Goal: Task Accomplishment & Management: Manage account settings

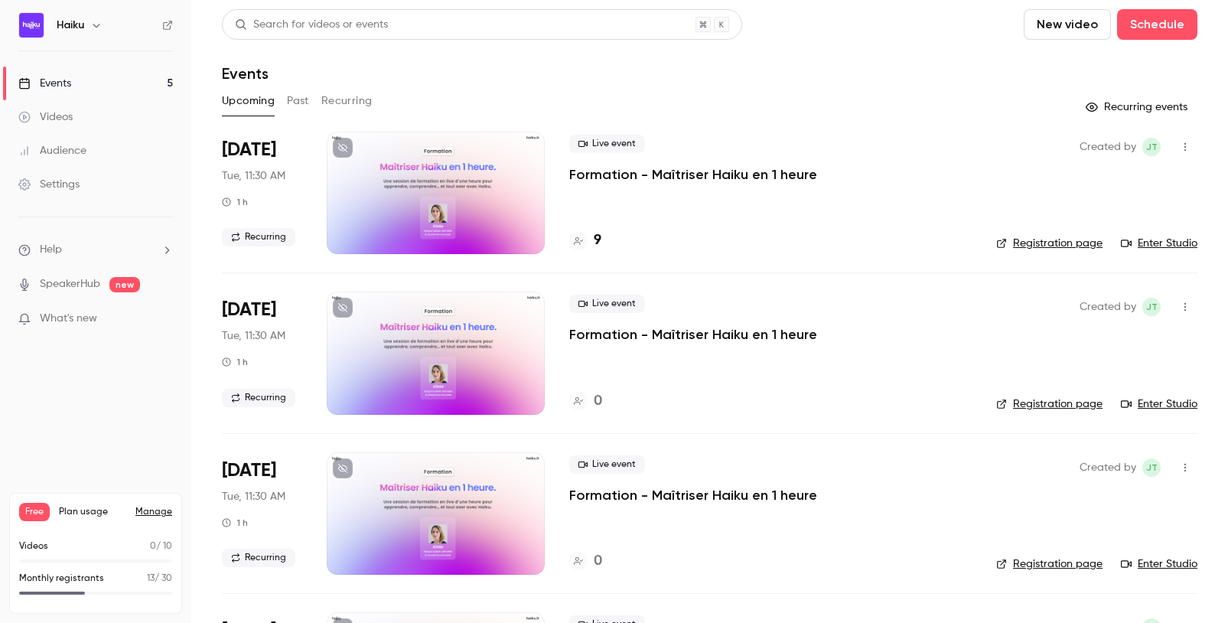
click at [731, 62] on header "Search for videos or events New video Schedule Events" at bounding box center [709, 45] width 975 height 73
click at [483, 177] on div at bounding box center [436, 193] width 218 height 122
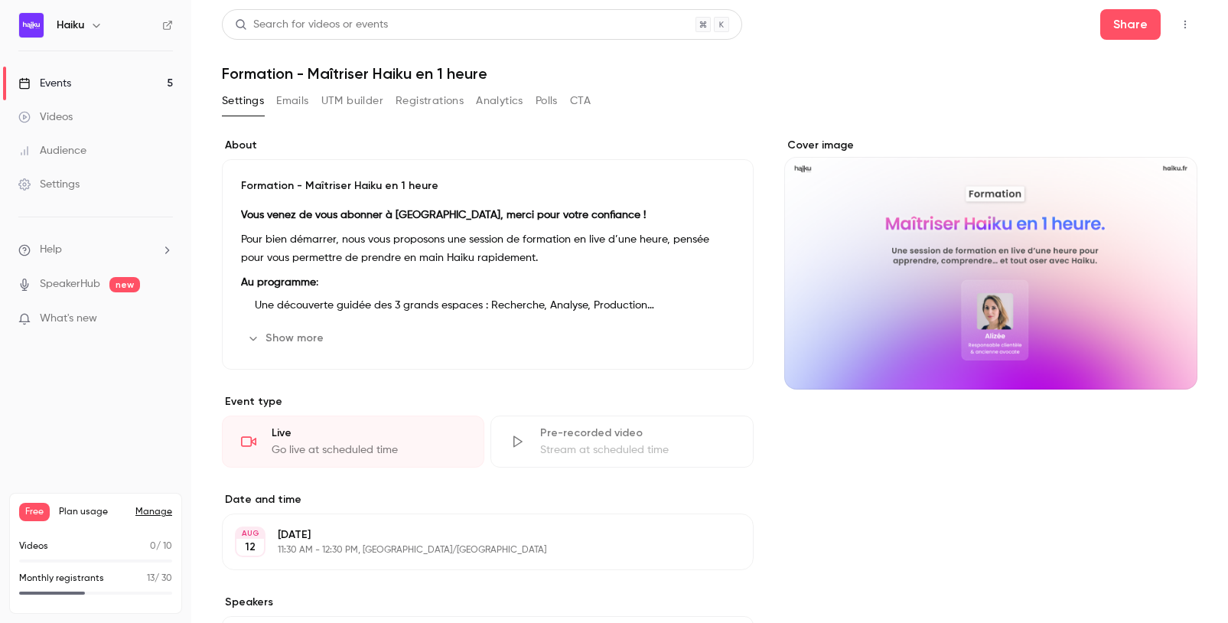
click at [434, 102] on button "Registrations" at bounding box center [429, 101] width 68 height 24
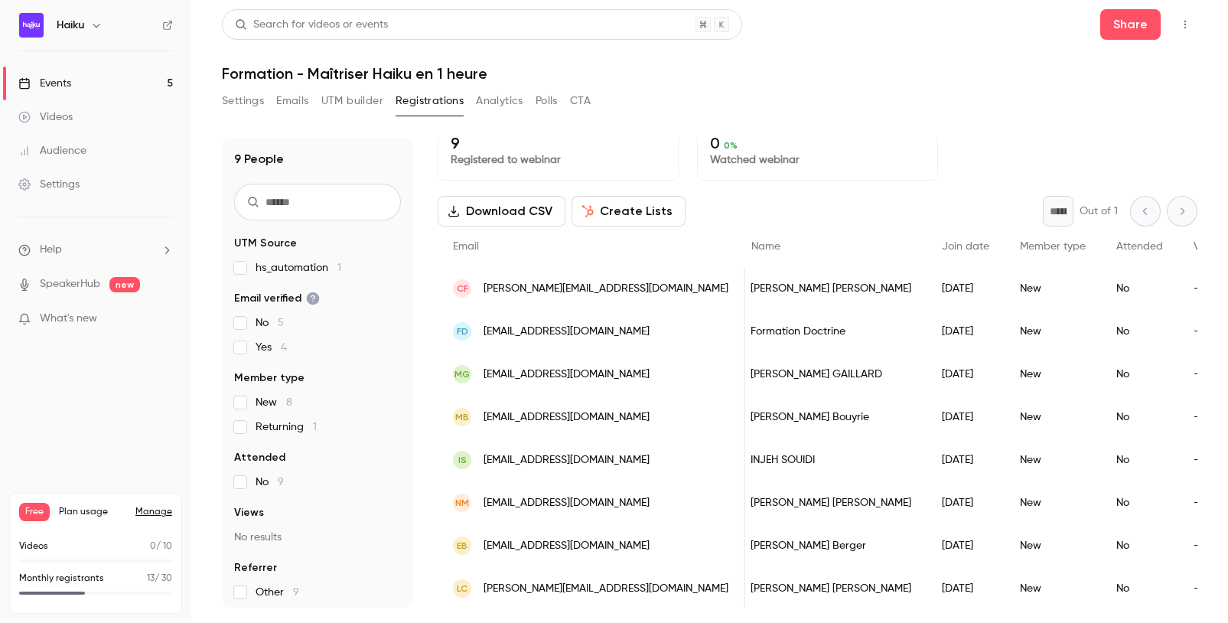
scroll to position [0, 11]
drag, startPoint x: 571, startPoint y: 331, endPoint x: 501, endPoint y: 331, distance: 70.4
click at [501, 331] on span "[EMAIL_ADDRESS][DOMAIN_NAME]" at bounding box center [566, 332] width 166 height 16
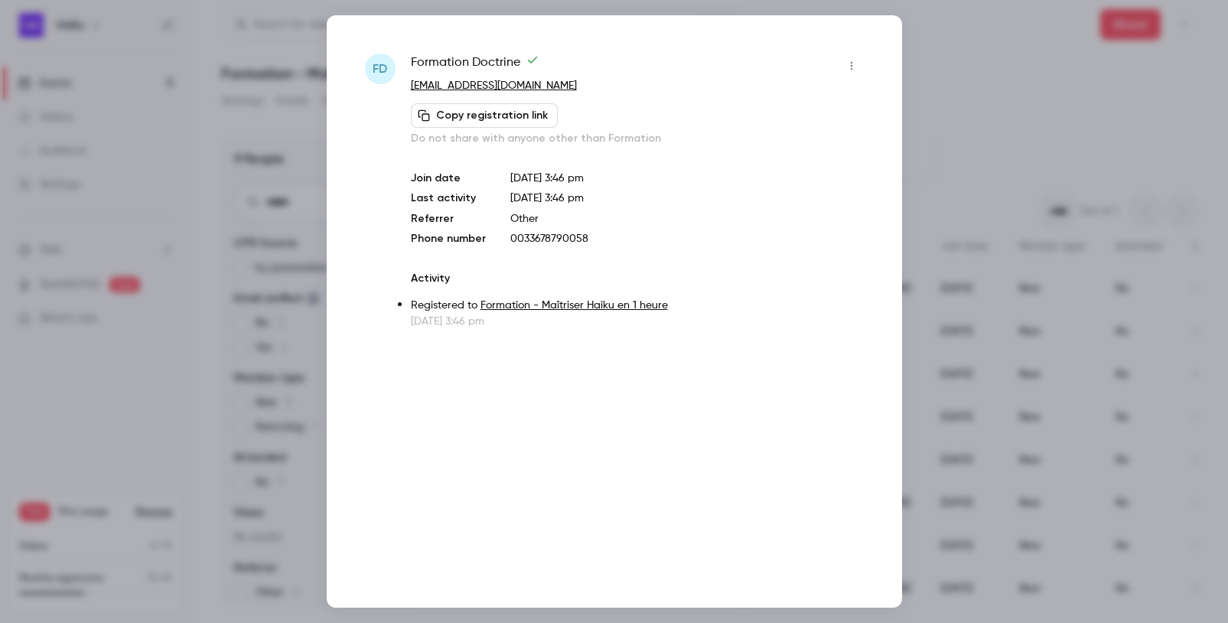
click at [956, 67] on div at bounding box center [614, 311] width 1228 height 623
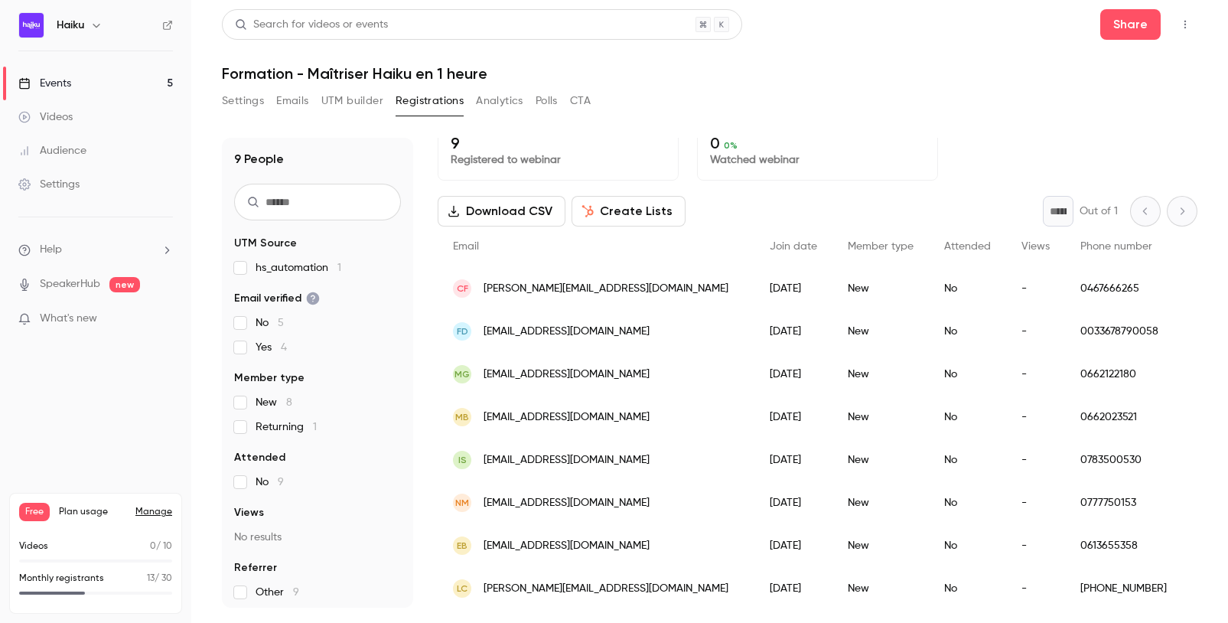
scroll to position [0, 0]
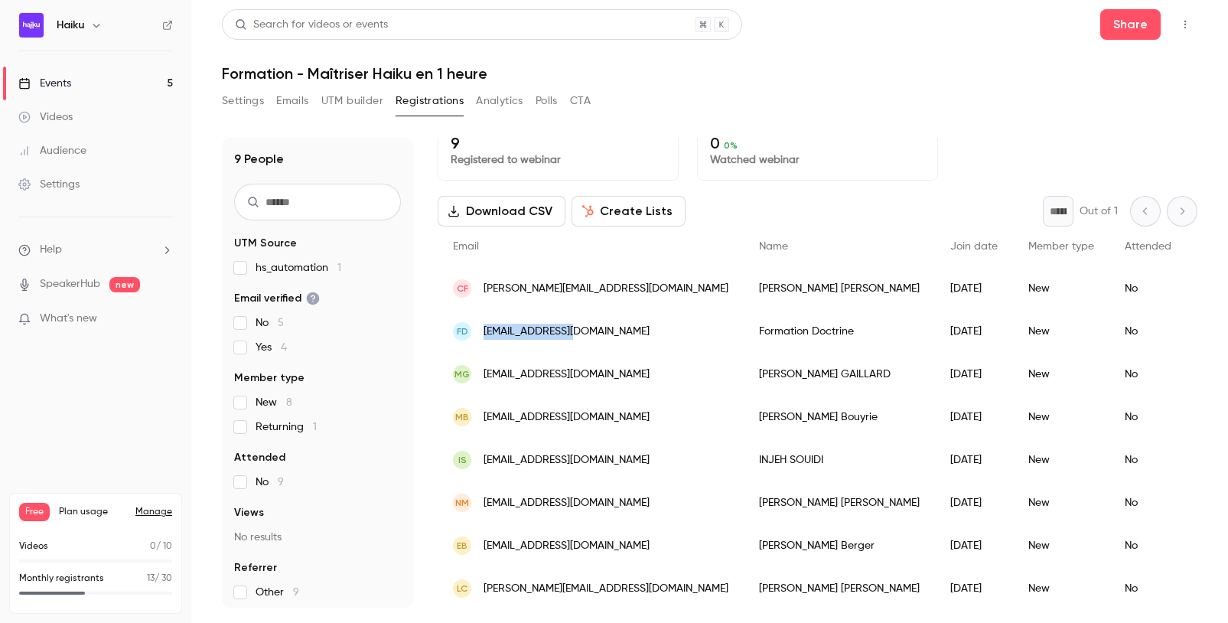
drag, startPoint x: 509, startPoint y: 327, endPoint x: 483, endPoint y: 327, distance: 26.0
click at [483, 327] on div "FD [EMAIL_ADDRESS][DOMAIN_NAME]" at bounding box center [591, 331] width 306 height 43
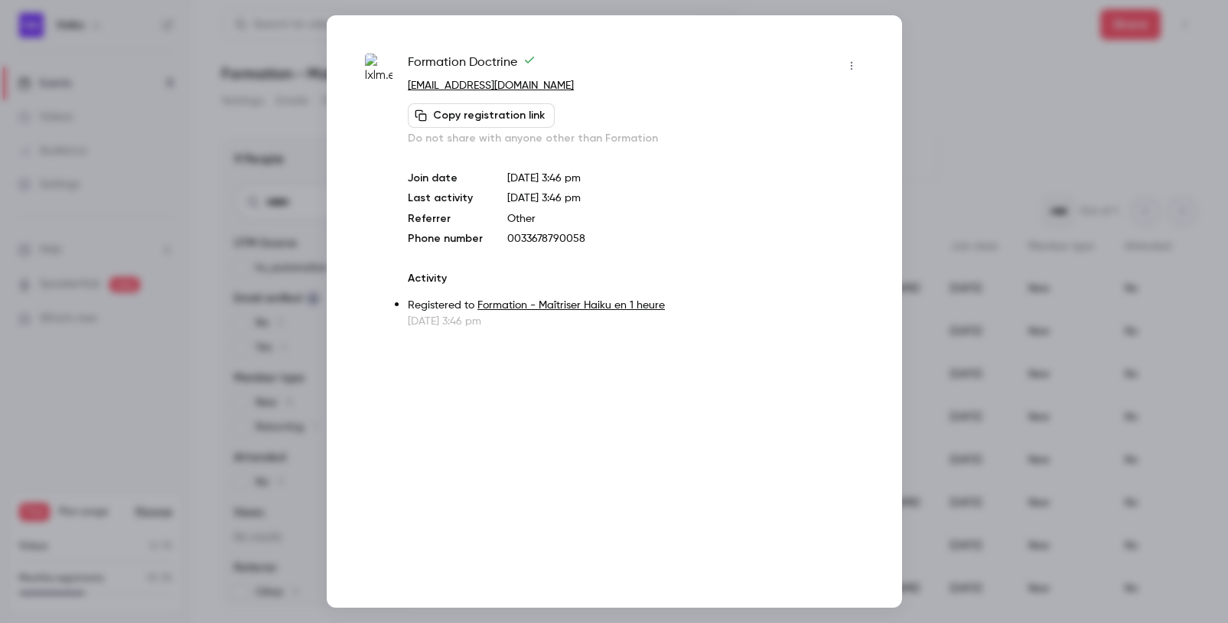
copy span "[EMAIL_ADDRESS][DOMAIN_NAME]"
click at [1101, 167] on div at bounding box center [614, 311] width 1228 height 623
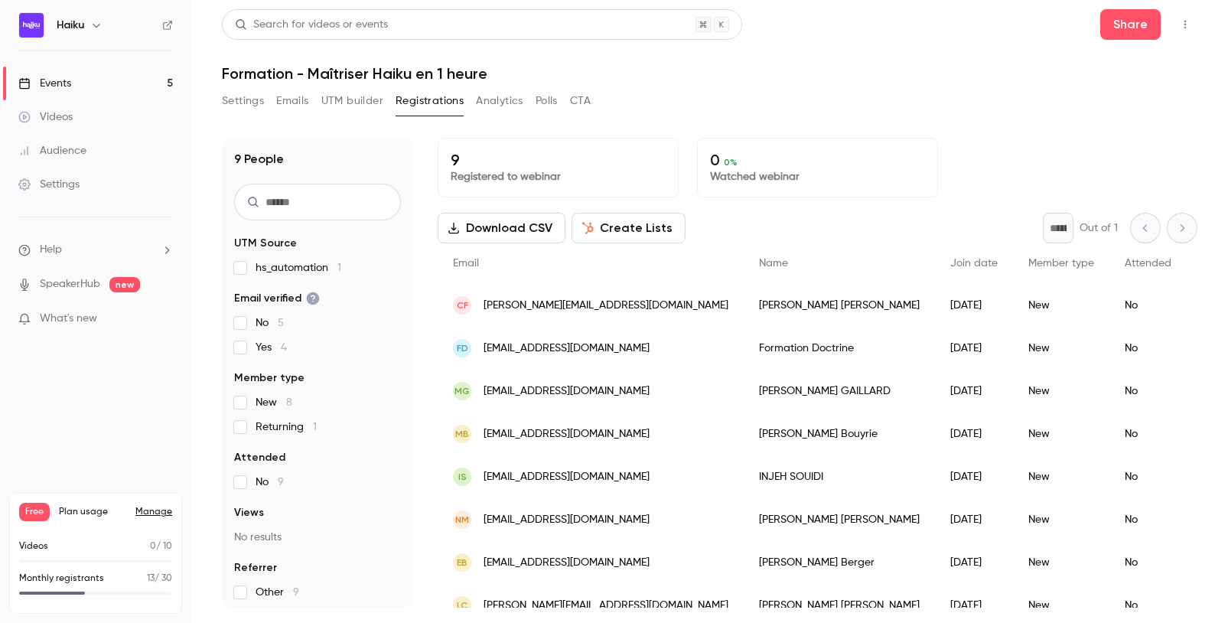
click at [1101, 18] on button "button" at bounding box center [1185, 24] width 24 height 24
click at [1101, 103] on div "Enter Studio" at bounding box center [1126, 103] width 116 height 15
click at [73, 78] on link "Events 5" at bounding box center [95, 84] width 191 height 34
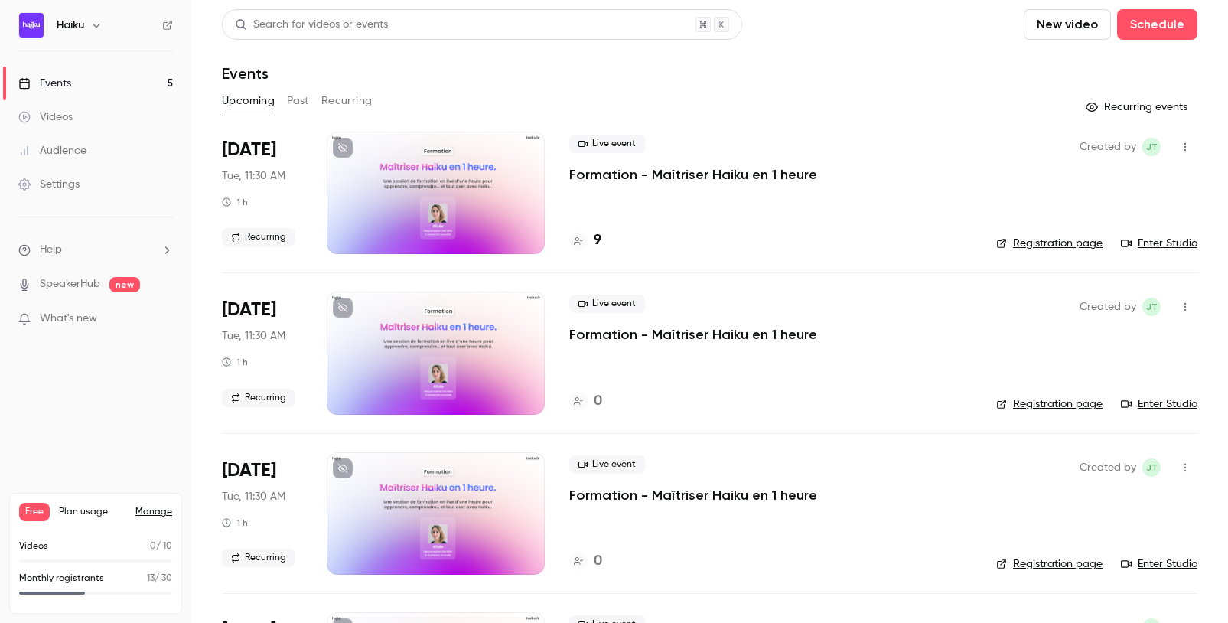
scroll to position [72, 0]
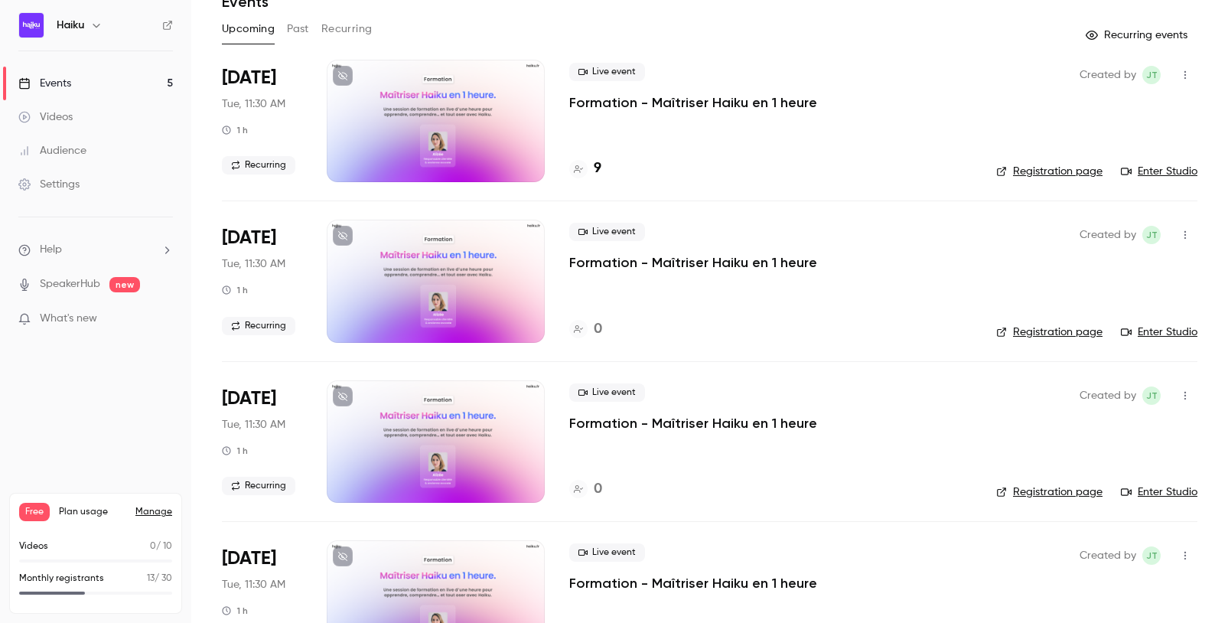
click at [482, 418] on div at bounding box center [436, 441] width 218 height 122
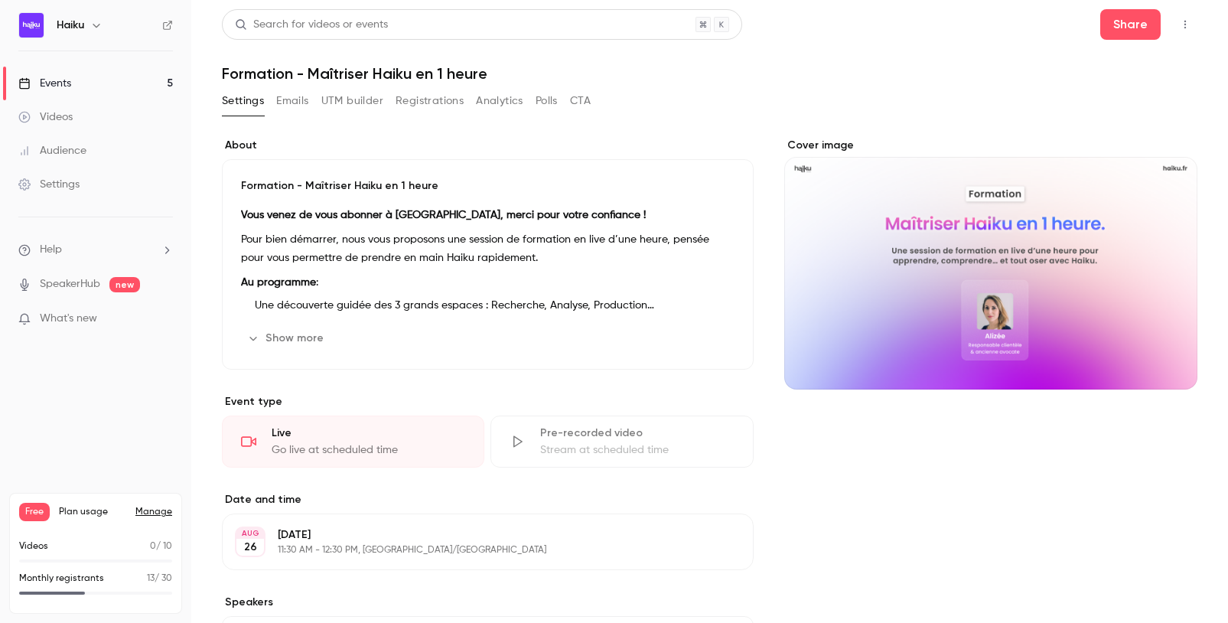
click at [1101, 21] on icon "button" at bounding box center [1185, 24] width 12 height 11
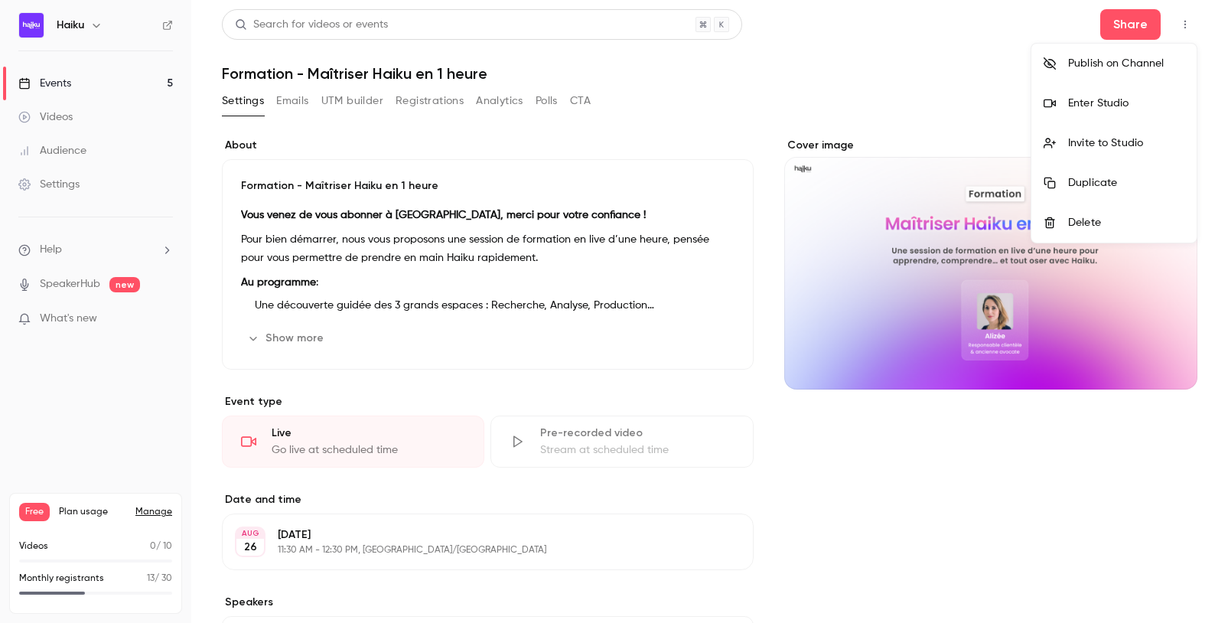
click at [1097, 111] on li "Enter Studio" at bounding box center [1113, 103] width 165 height 40
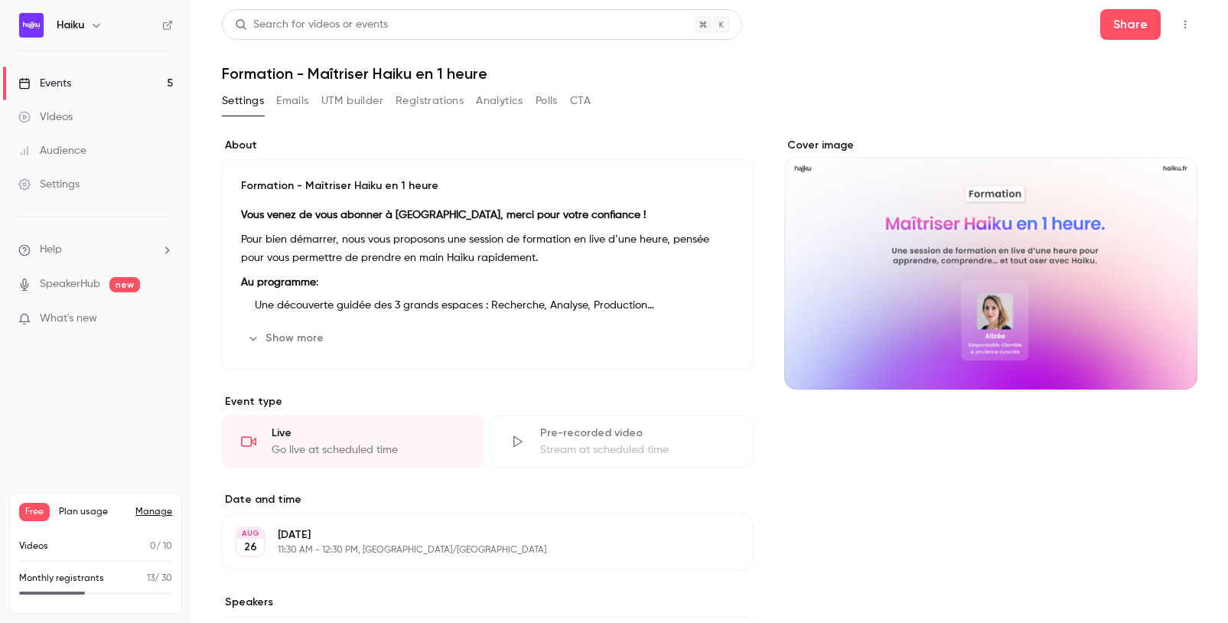
click at [50, 87] on div "Events" at bounding box center [44, 83] width 53 height 15
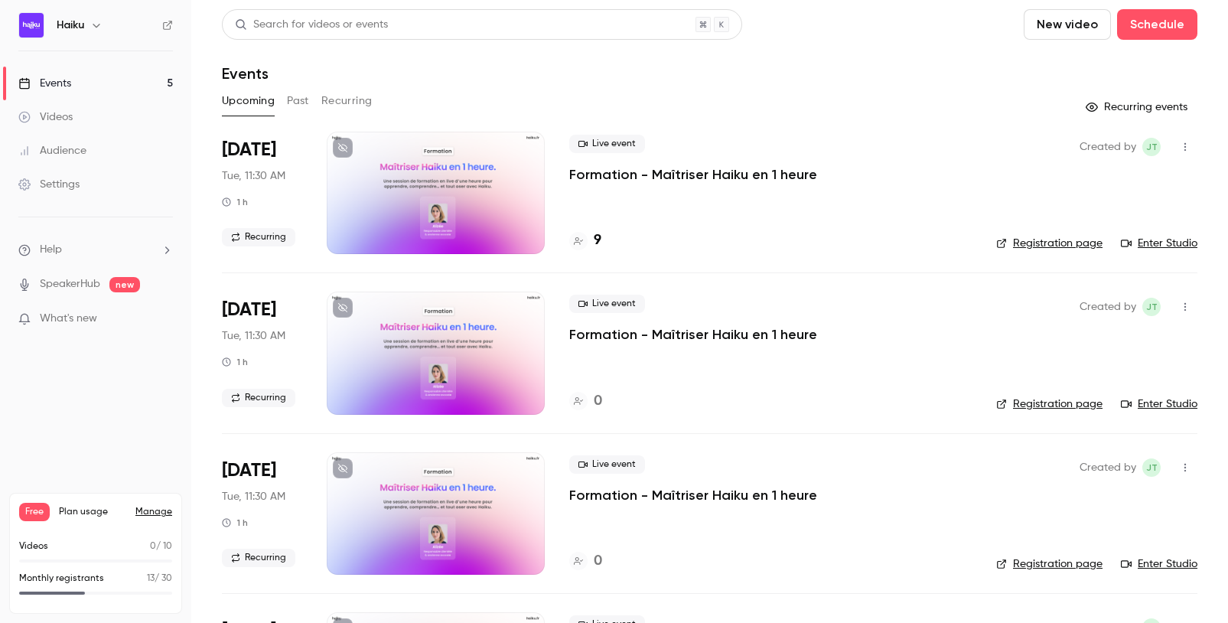
click at [1059, 34] on button "New video" at bounding box center [1067, 24] width 87 height 31
click at [961, 82] on div at bounding box center [614, 311] width 1228 height 623
click at [1101, 28] on button "Schedule" at bounding box center [1157, 24] width 80 height 31
click at [1101, 75] on li "One time event" at bounding box center [1113, 67] width 165 height 40
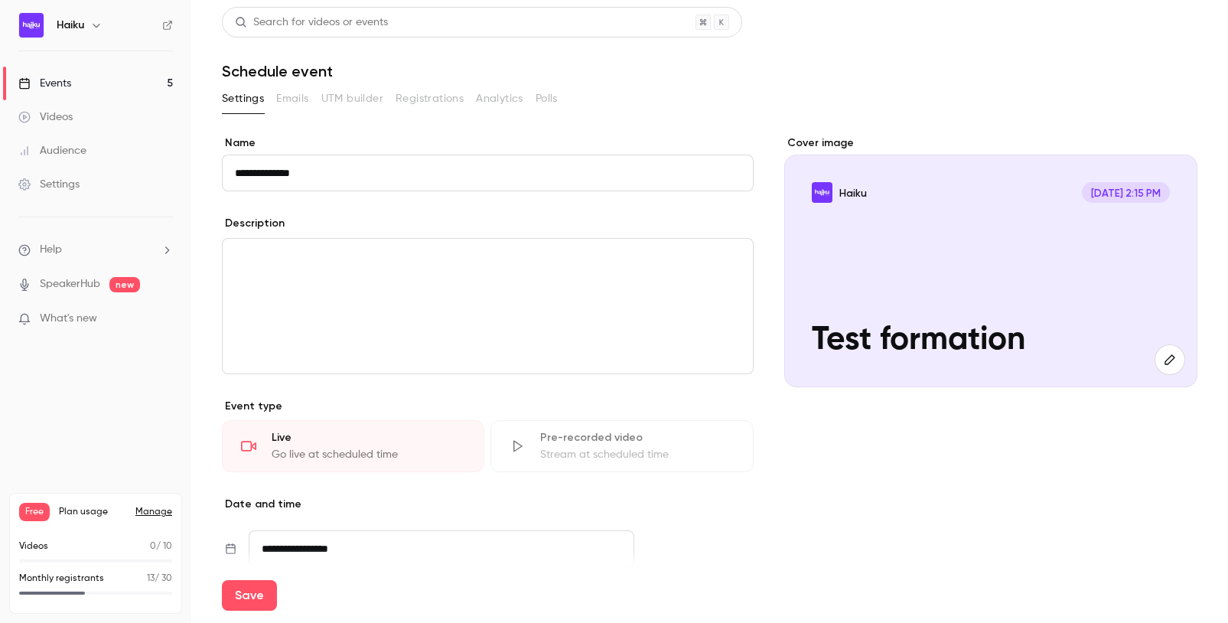
scroll to position [233, 0]
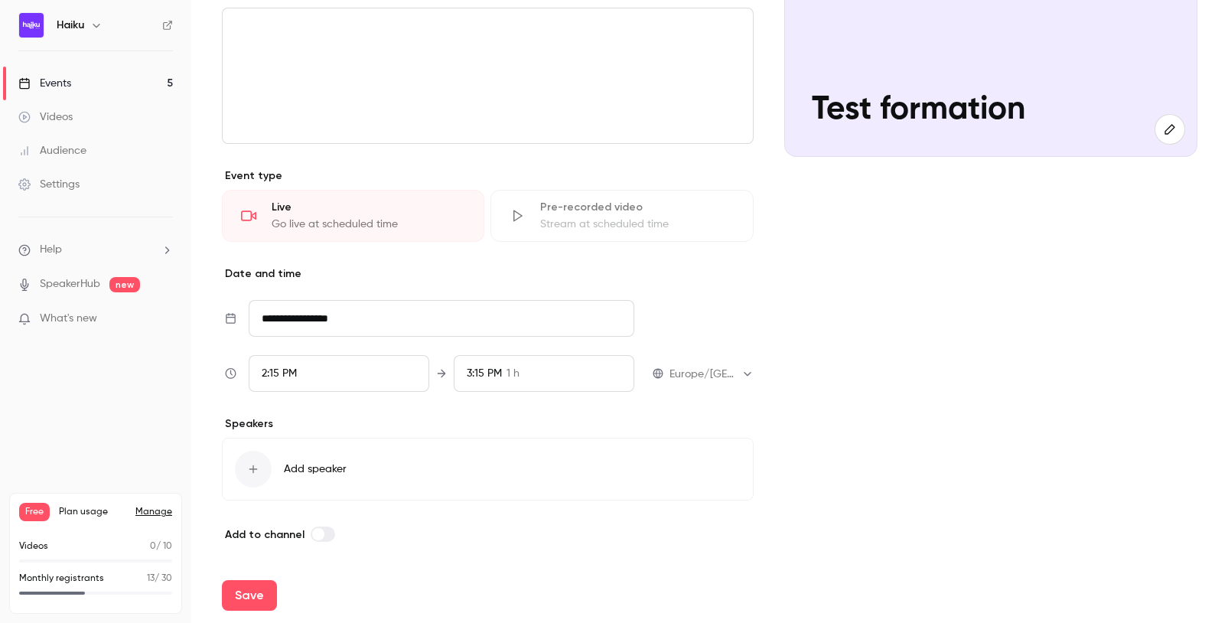
type input "**********"
click at [338, 379] on div "2:15 PM" at bounding box center [339, 373] width 181 height 37
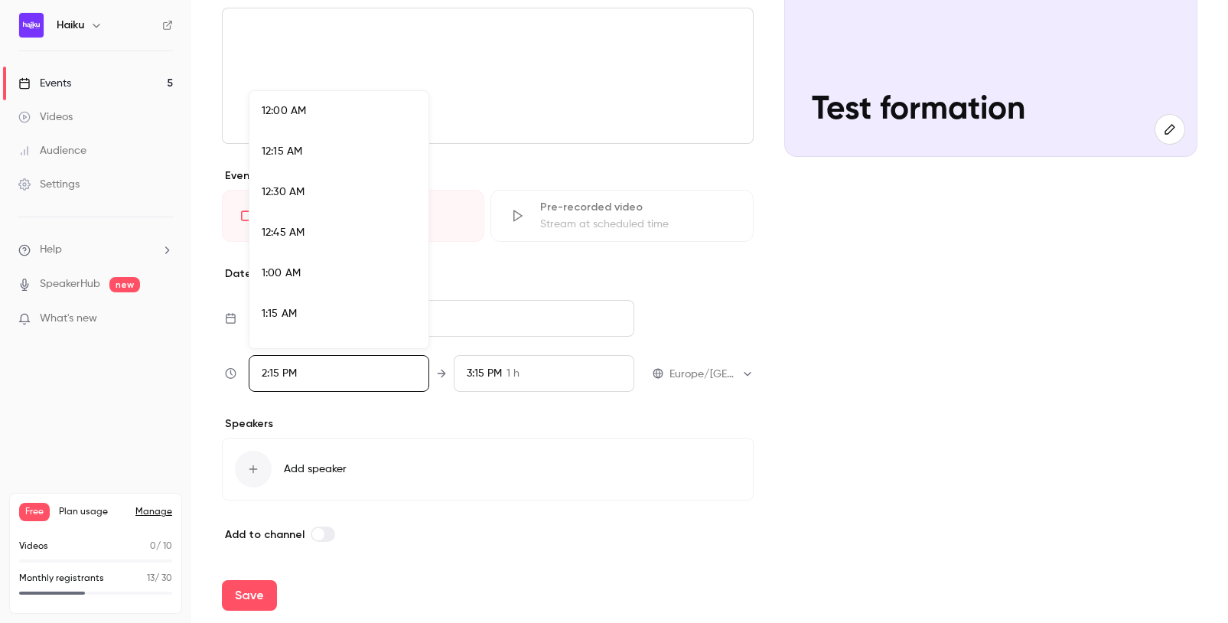
scroll to position [2202, 0]
click at [573, 268] on div at bounding box center [614, 311] width 1228 height 623
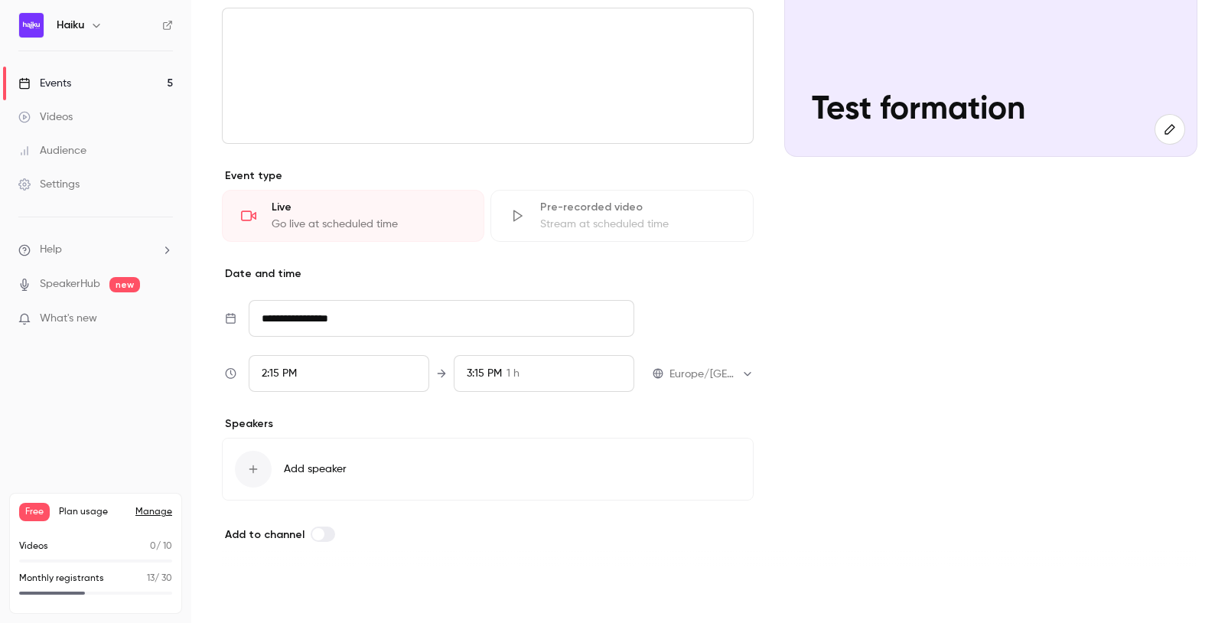
click at [252, 530] on button "Save" at bounding box center [249, 595] width 55 height 31
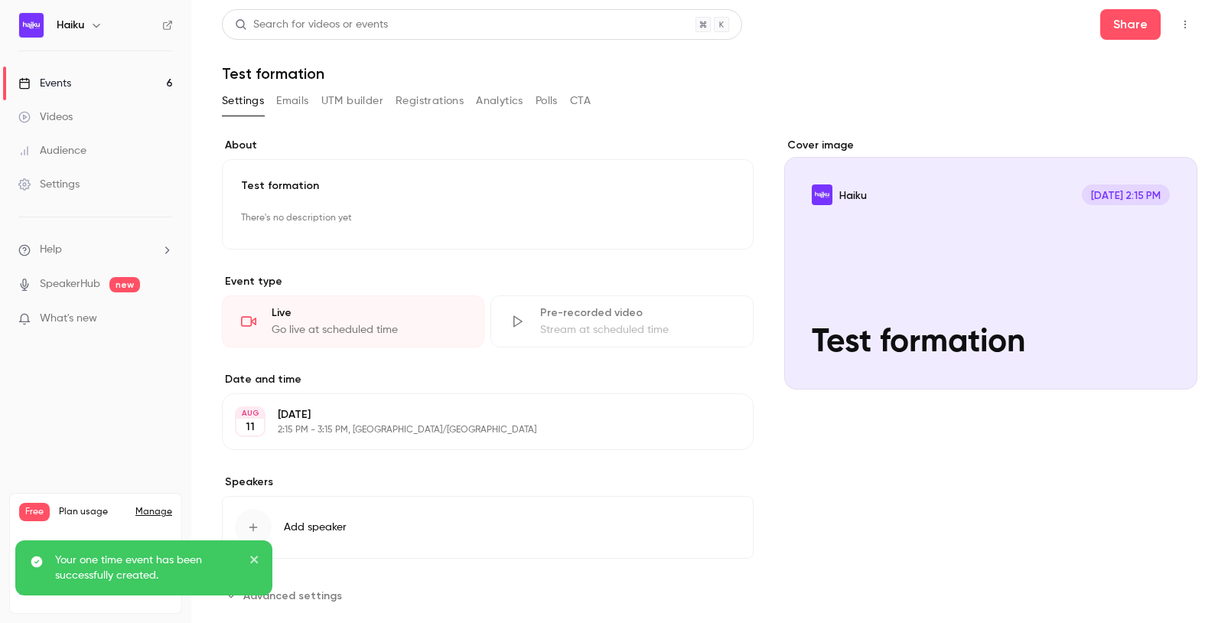
click at [1101, 28] on icon "button" at bounding box center [1185, 25] width 2 height 8
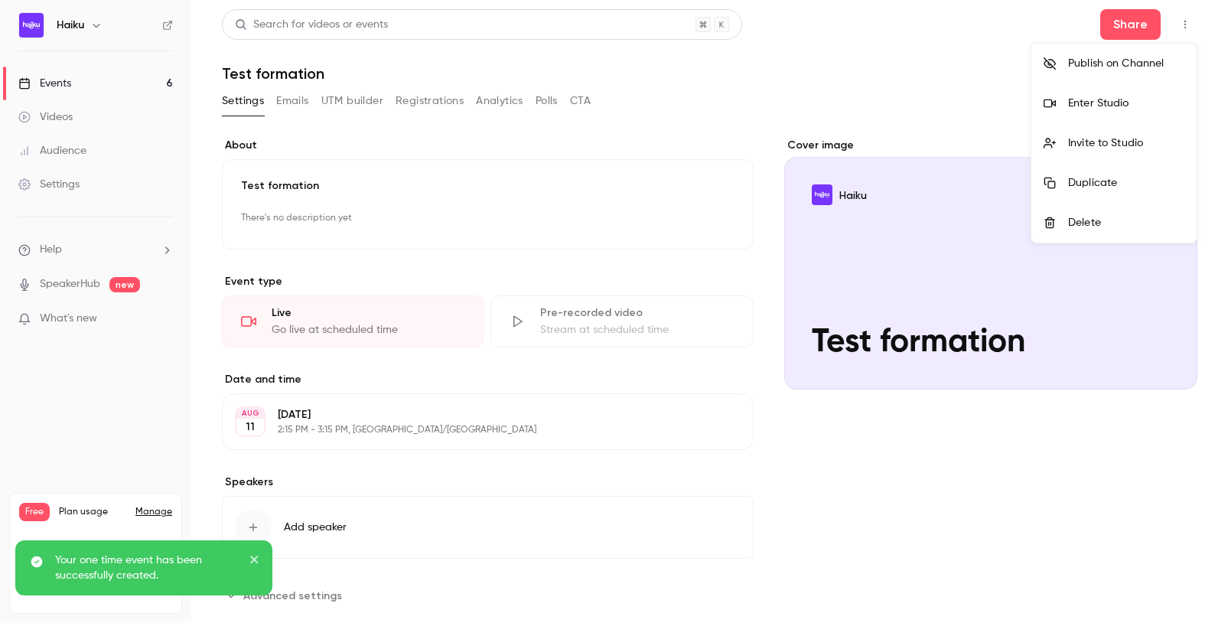
click at [1101, 114] on li "Enter Studio" at bounding box center [1113, 103] width 165 height 40
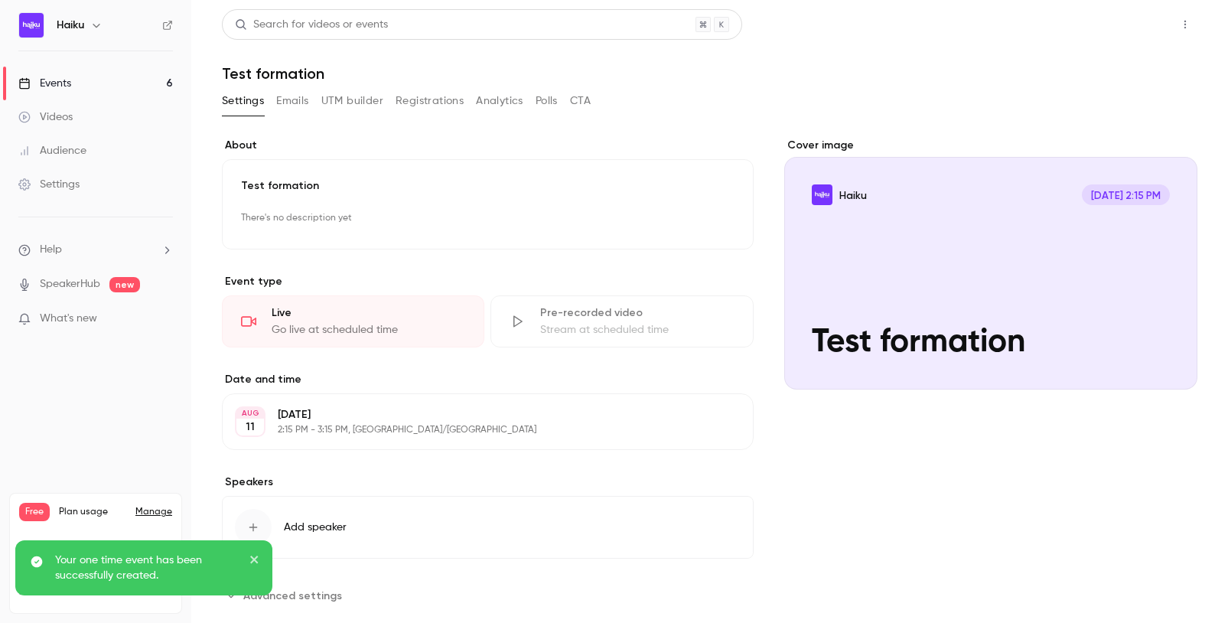
click at [1101, 28] on button "Share" at bounding box center [1130, 24] width 60 height 31
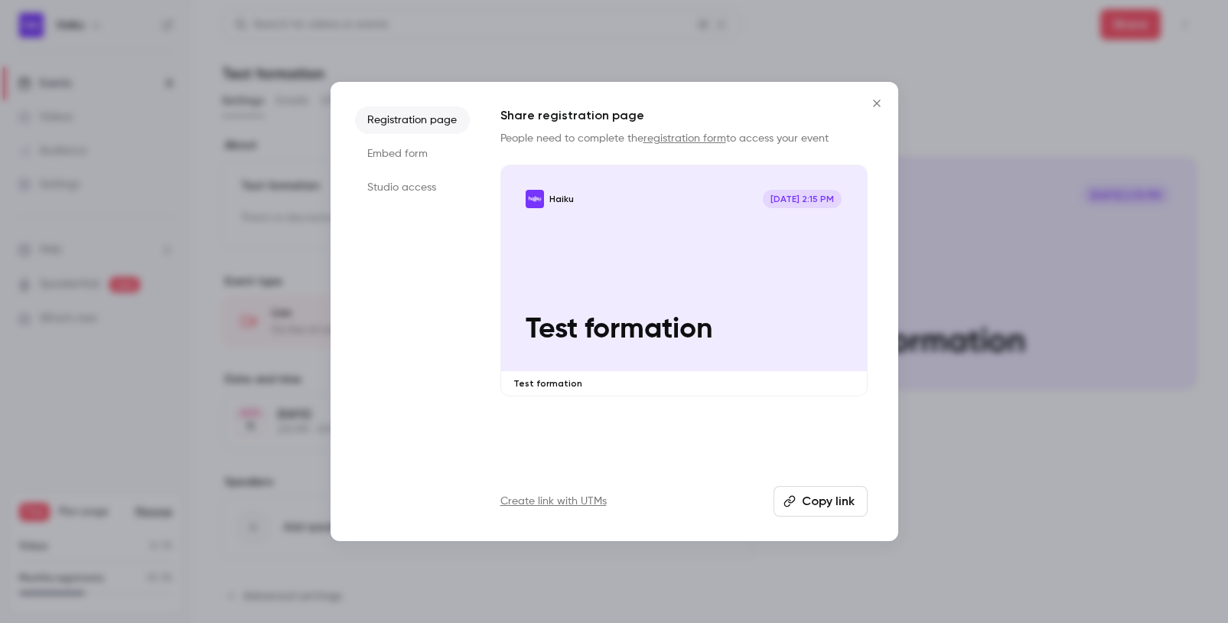
click at [819, 496] on button "Copy link" at bounding box center [820, 501] width 94 height 31
click at [868, 98] on icon "Close" at bounding box center [876, 103] width 18 height 12
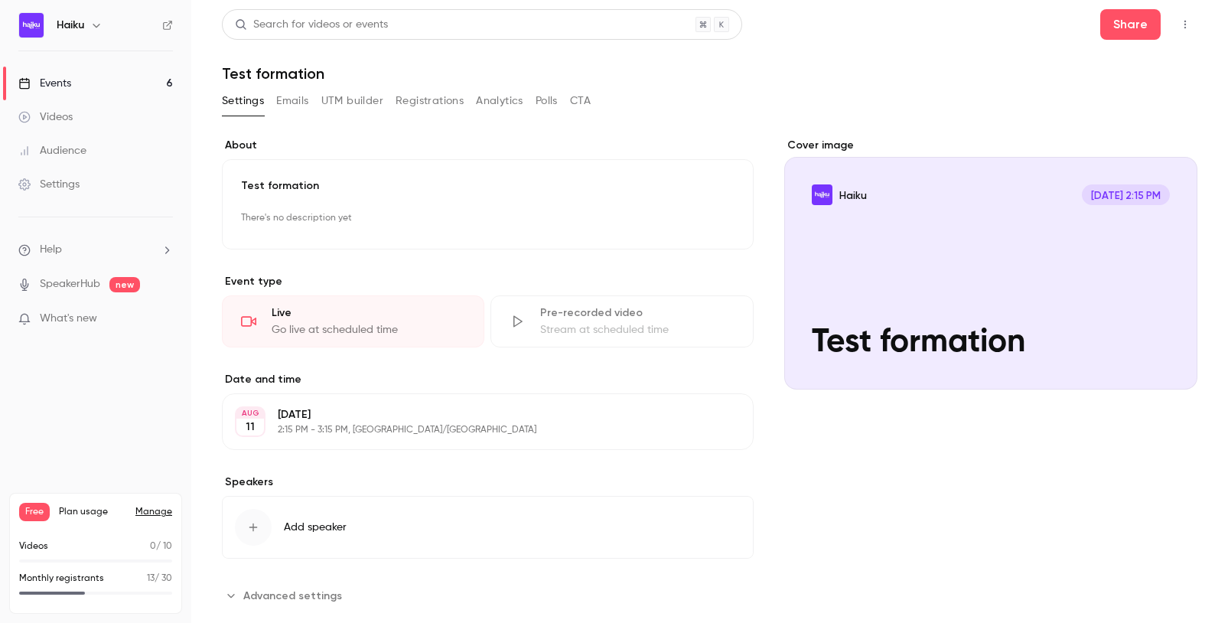
click at [104, 67] on link "Events 6" at bounding box center [95, 84] width 191 height 34
click at [83, 77] on link "Events 6" at bounding box center [95, 84] width 191 height 34
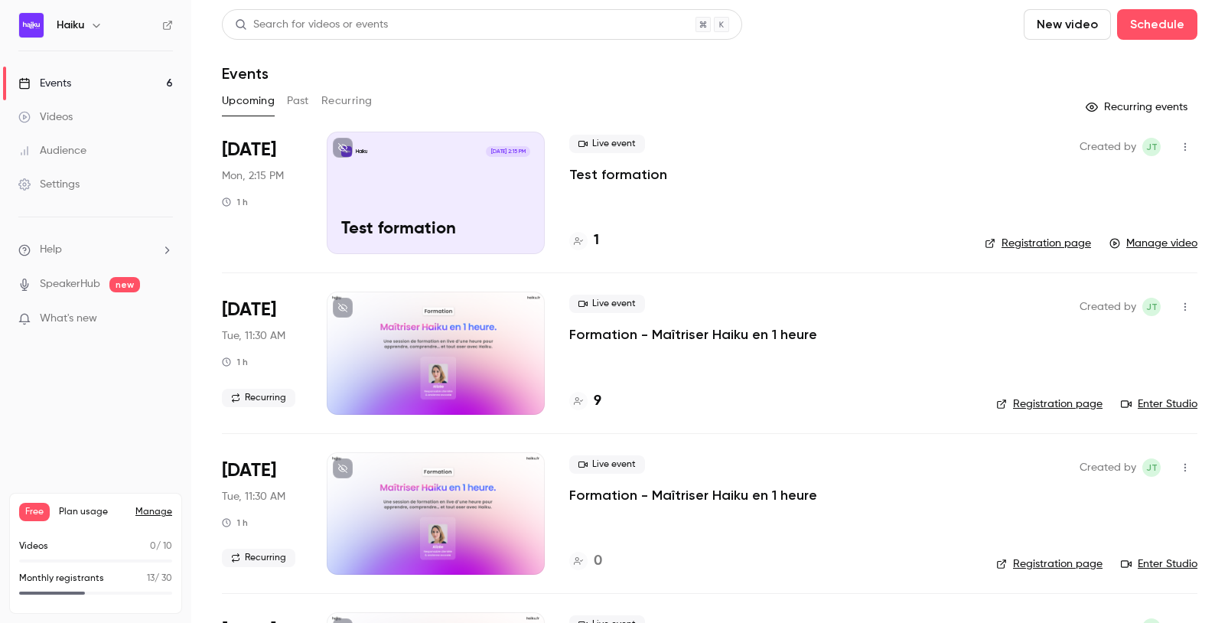
click at [463, 334] on div at bounding box center [436, 352] width 218 height 122
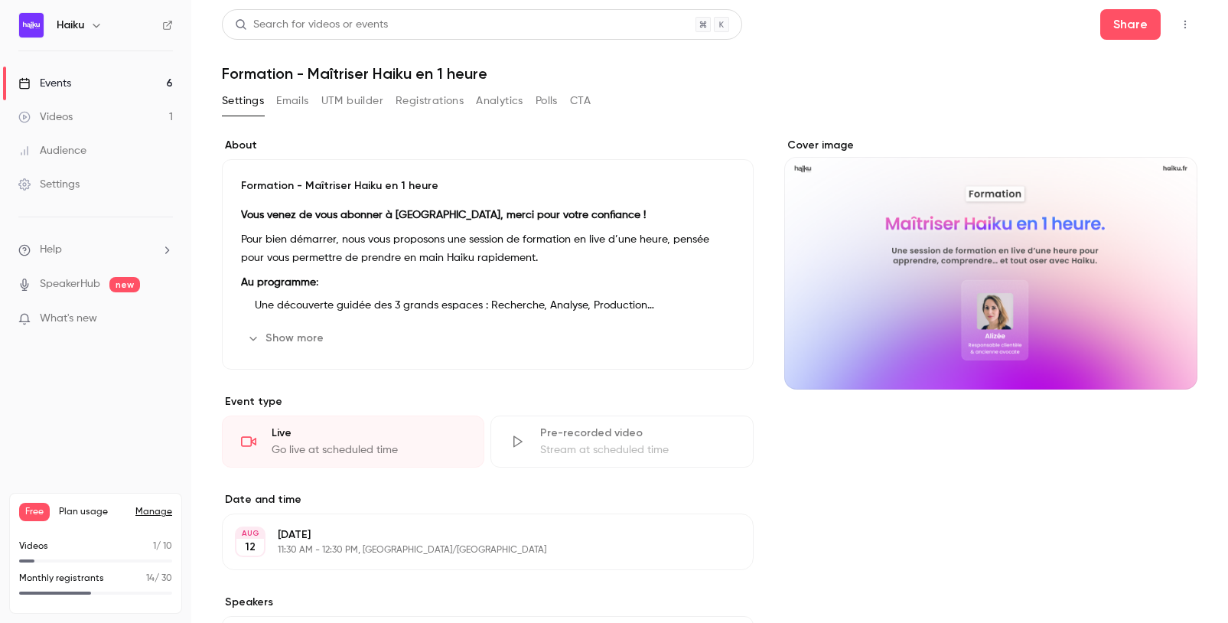
click at [288, 99] on button "Emails" at bounding box center [292, 101] width 32 height 24
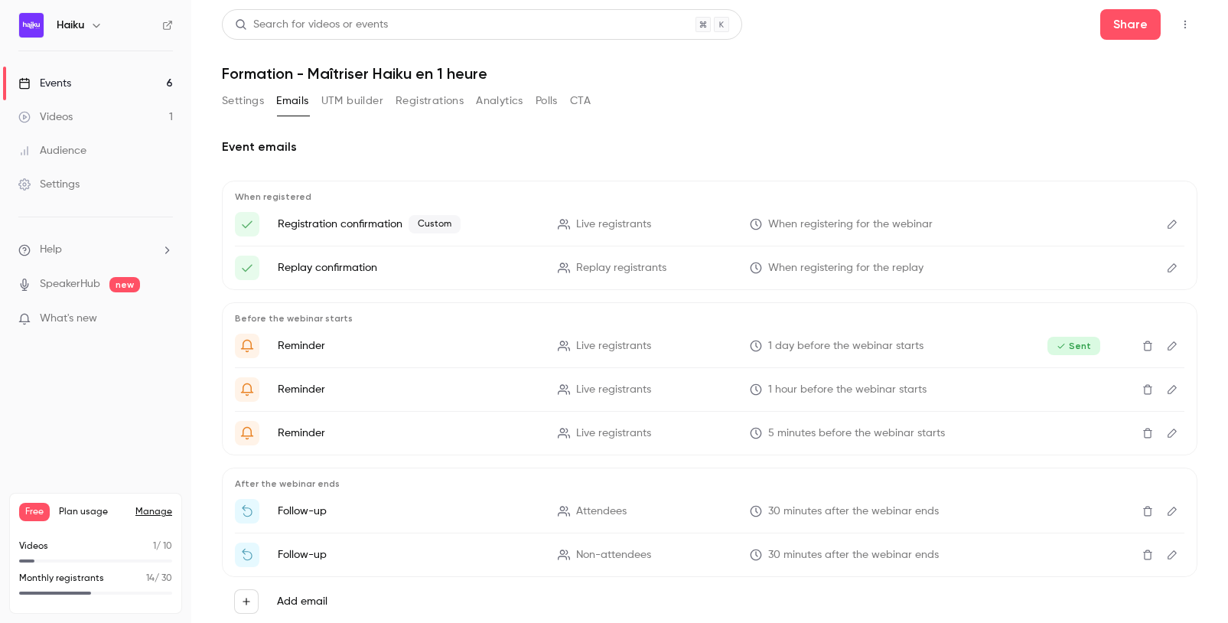
scroll to position [43, 0]
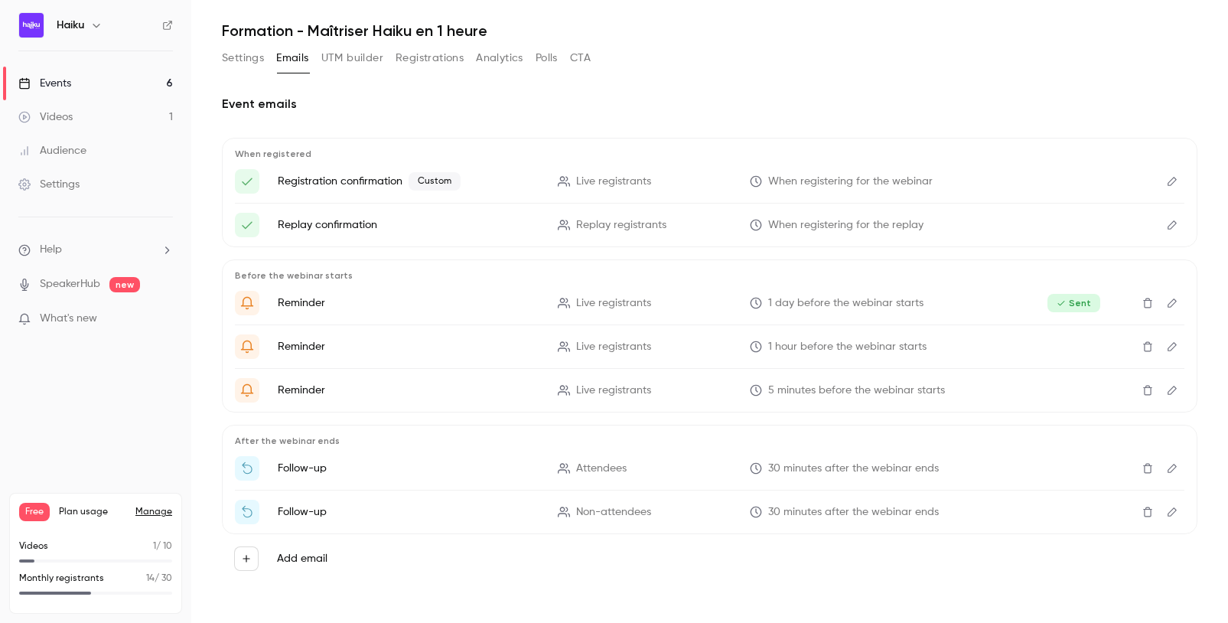
click at [1101, 472] on icon "Edit" at bounding box center [1172, 468] width 12 height 11
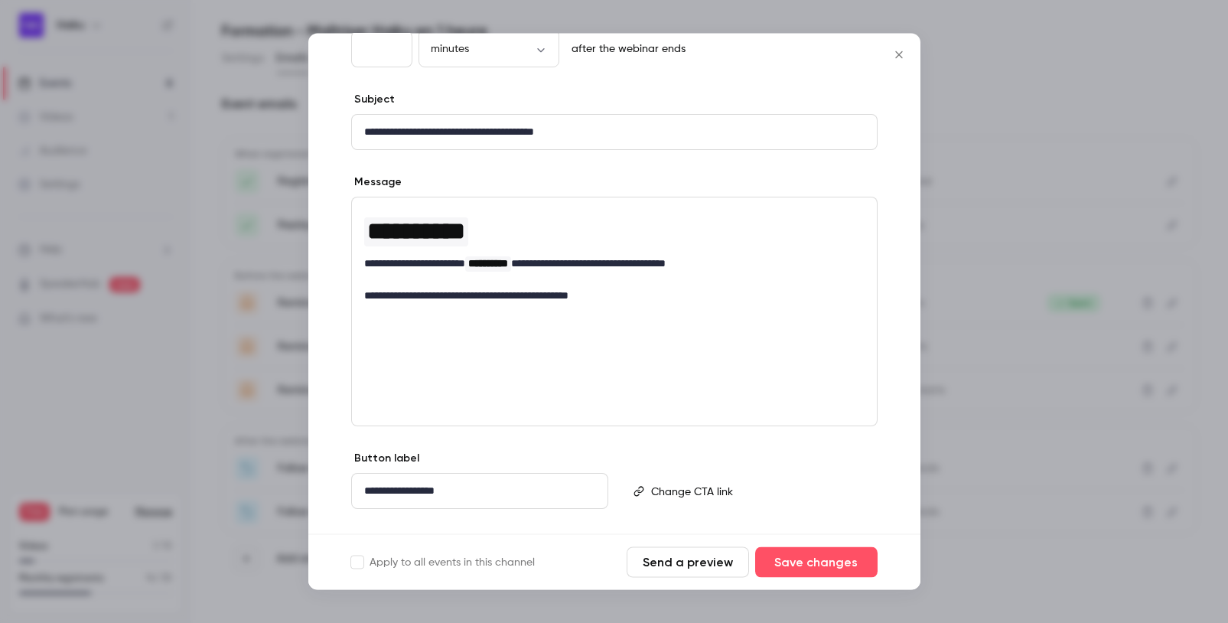
scroll to position [144, 0]
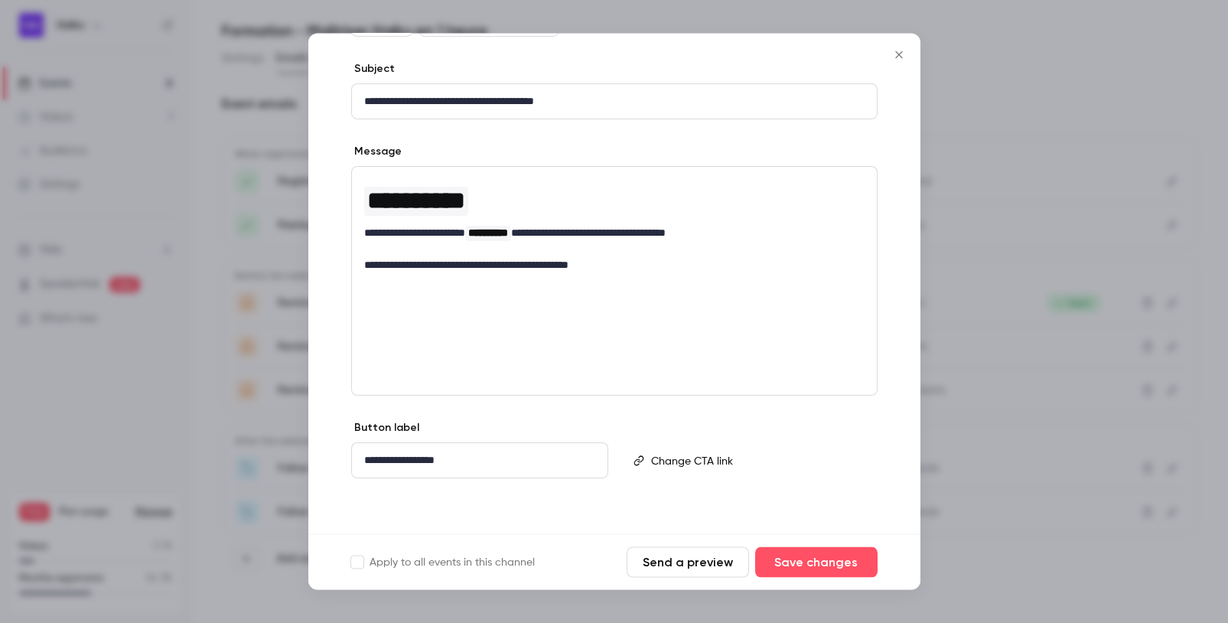
click at [895, 54] on icon "Close" at bounding box center [899, 55] width 18 height 12
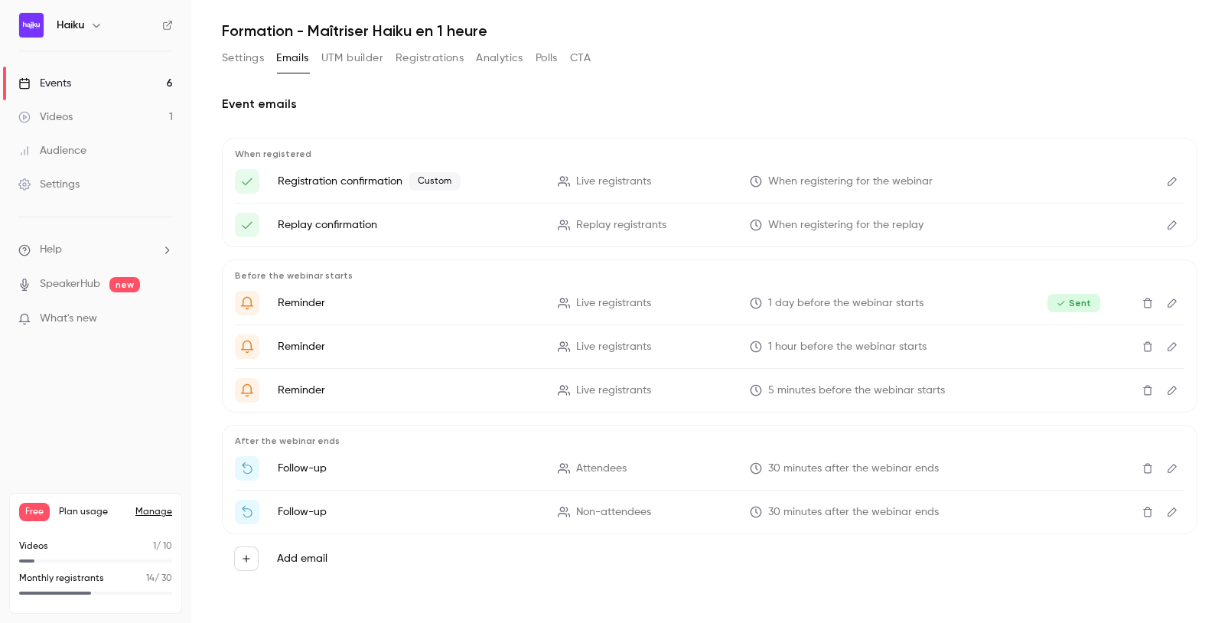
click at [1101, 510] on icon "Edit" at bounding box center [1172, 511] width 12 height 11
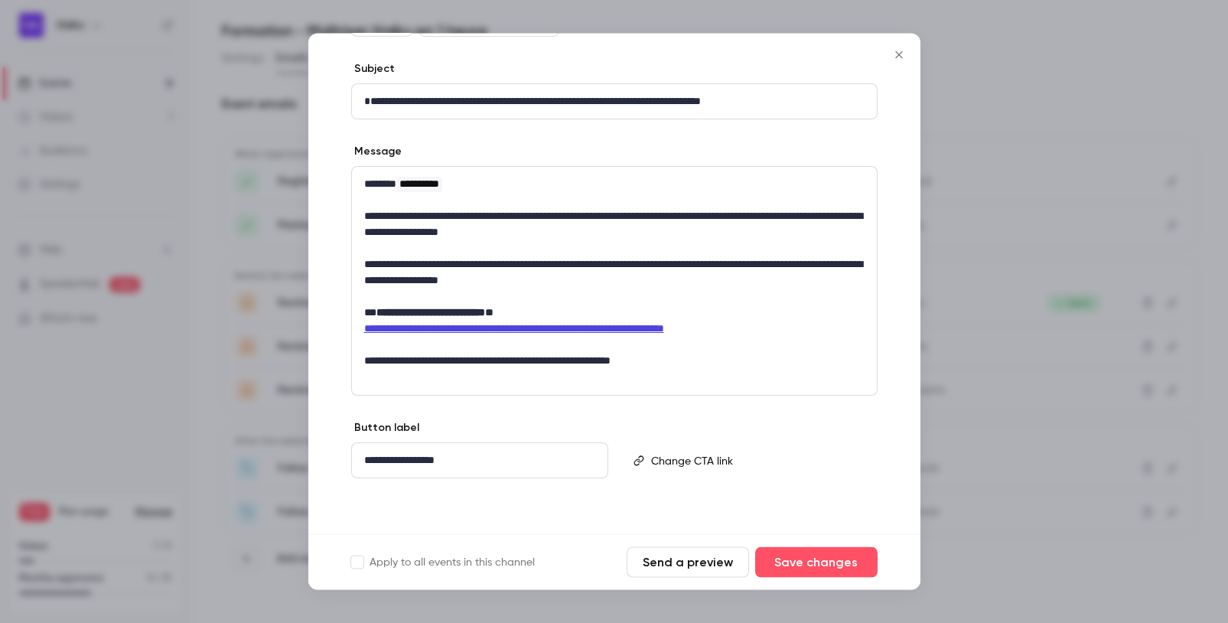
click at [897, 54] on icon "Close" at bounding box center [899, 55] width 18 height 12
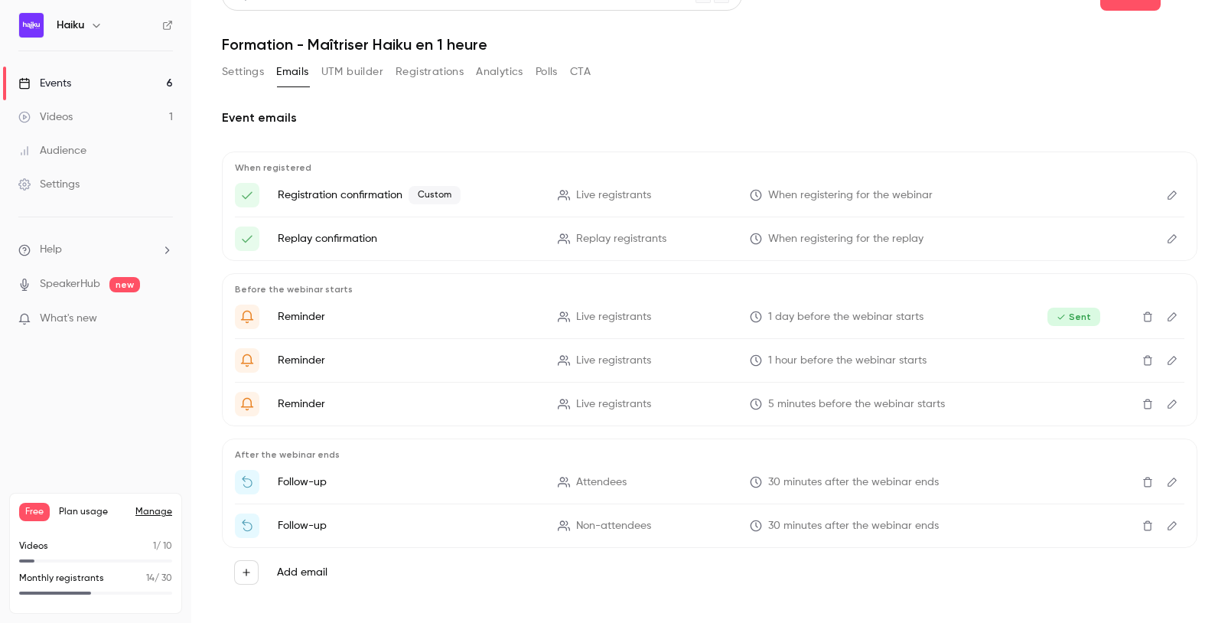
scroll to position [42, 0]
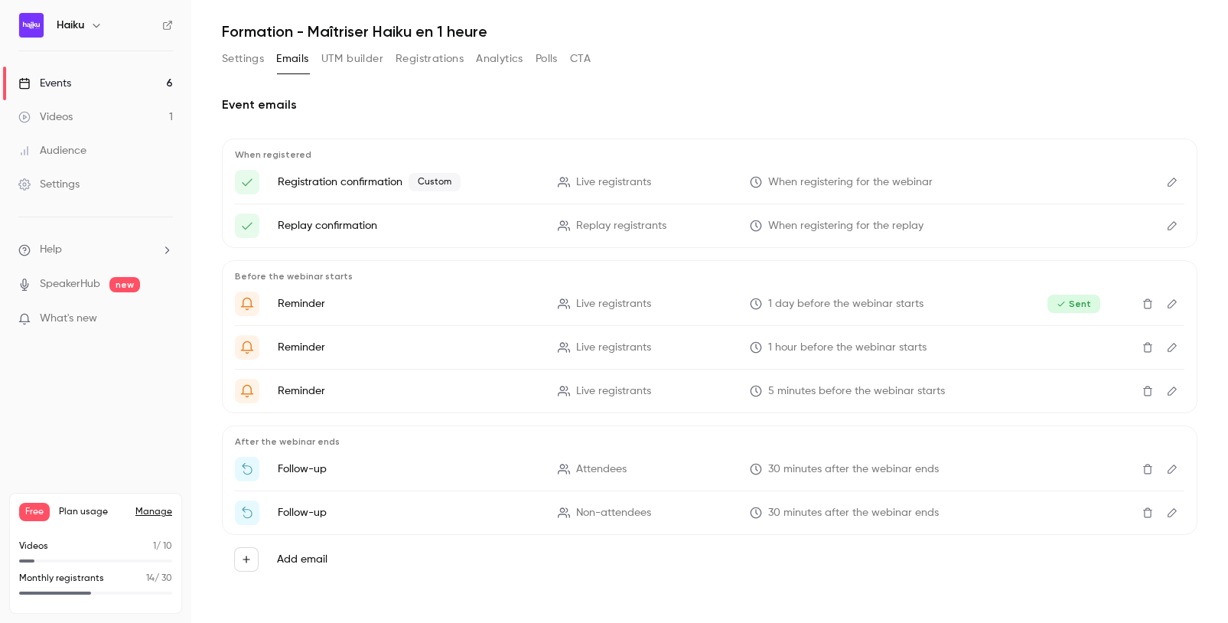
click at [724, 55] on div "Settings Emails UTM builder Registrations Analytics Polls CTA" at bounding box center [709, 62] width 975 height 31
